Goal: Task Accomplishment & Management: Use online tool/utility

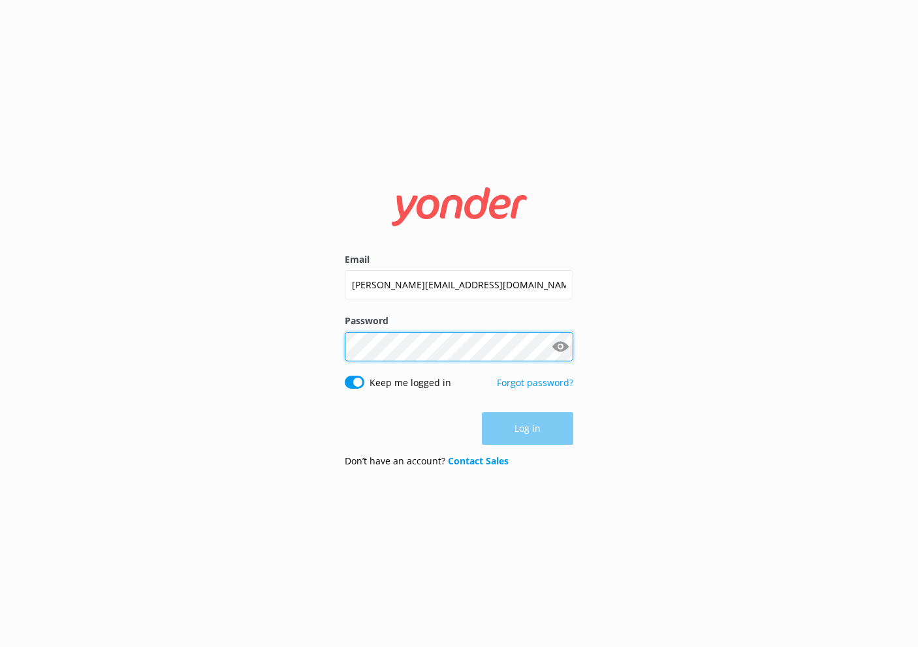
click at [527, 429] on button "Log in" at bounding box center [527, 429] width 91 height 33
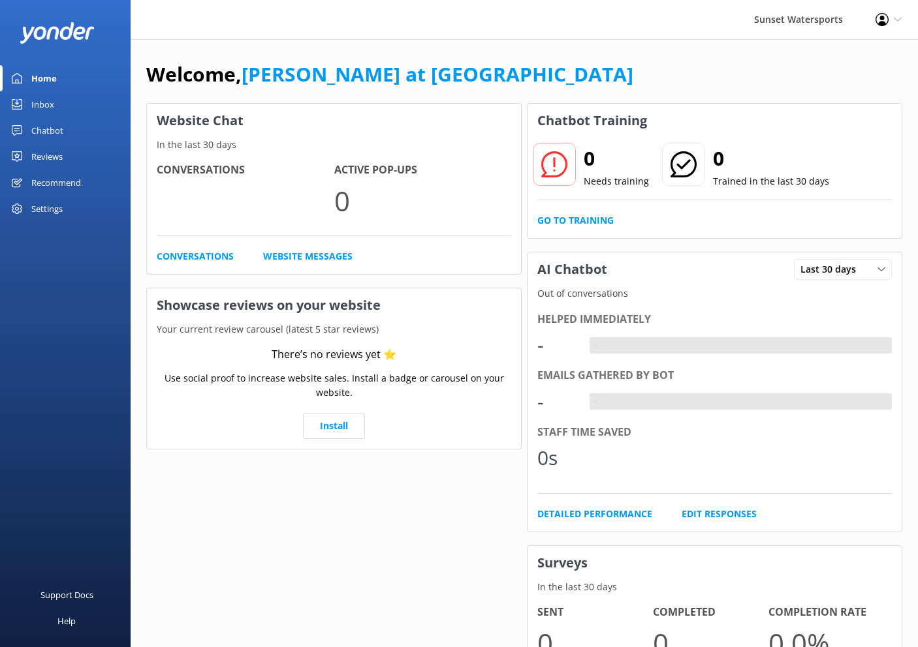
click at [46, 106] on div "Inbox" at bounding box center [42, 104] width 23 height 26
